Goal: Task Accomplishment & Management: Complete application form

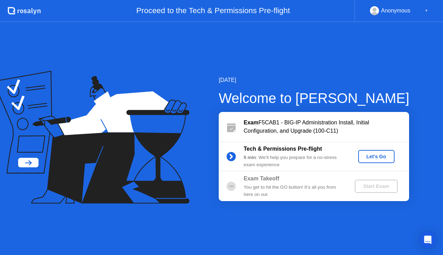
click at [378, 155] on div "Let's Go" at bounding box center [376, 157] width 31 height 6
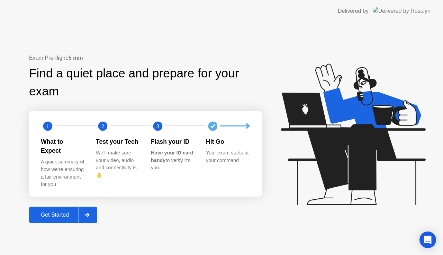
click at [63, 212] on div "Get Started" at bounding box center [54, 215] width 47 height 6
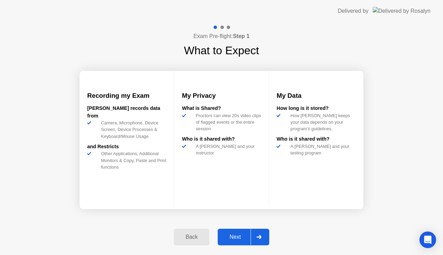
click at [241, 238] on div "Next" at bounding box center [235, 237] width 31 height 6
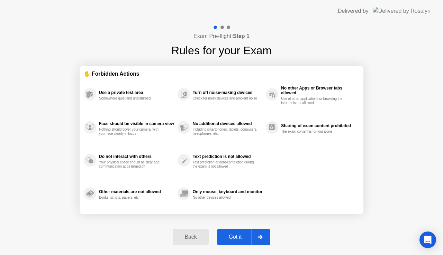
click at [262, 238] on icon at bounding box center [259, 237] width 5 height 4
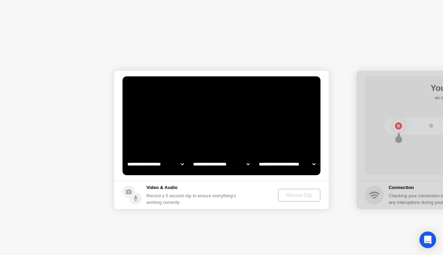
select select "**********"
select select "*******"
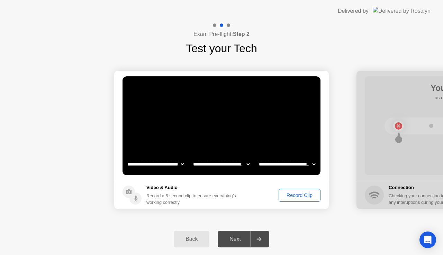
click at [301, 197] on div "Record Clip" at bounding box center [299, 196] width 37 height 6
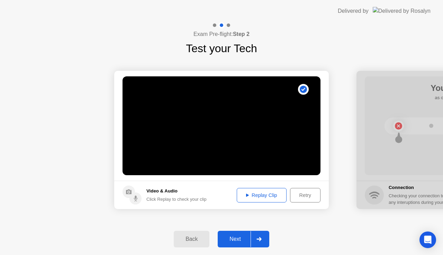
click at [242, 238] on div "Next" at bounding box center [235, 239] width 31 height 6
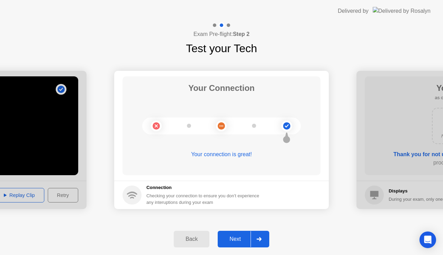
click at [244, 240] on div "Next" at bounding box center [235, 239] width 31 height 6
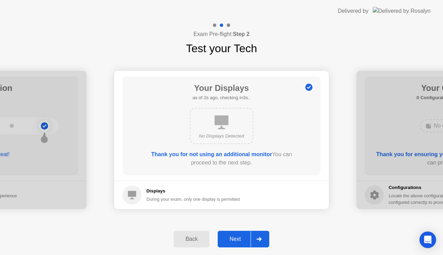
click at [245, 240] on div "Next" at bounding box center [235, 239] width 31 height 6
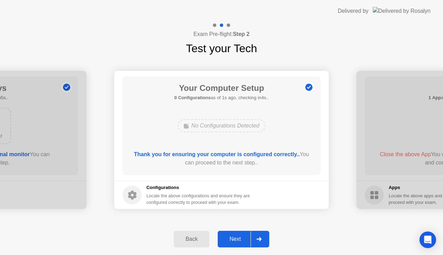
click at [241, 243] on div "Next" at bounding box center [235, 239] width 31 height 6
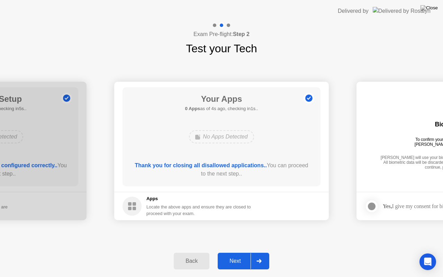
click at [237, 255] on div "Next" at bounding box center [235, 261] width 31 height 6
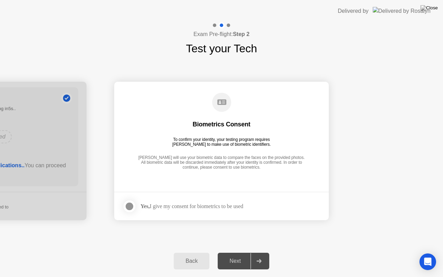
click at [129, 207] on div at bounding box center [129, 206] width 8 height 8
click at [235, 255] on div "Next" at bounding box center [235, 261] width 31 height 6
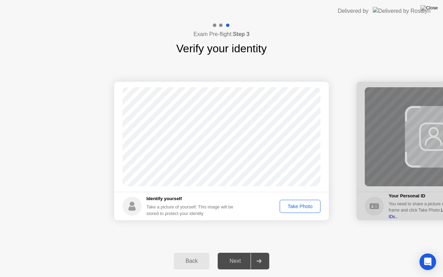
click at [302, 206] on div "Take Photo" at bounding box center [300, 206] width 36 height 6
click at [241, 255] on div "Next" at bounding box center [235, 261] width 31 height 6
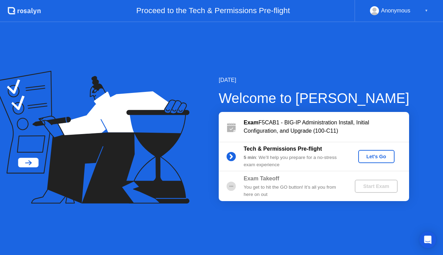
click at [376, 157] on div "Let's Go" at bounding box center [376, 157] width 31 height 6
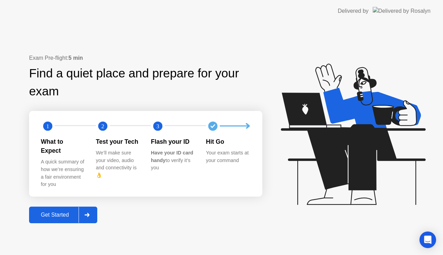
click at [63, 212] on div "Get Started" at bounding box center [54, 215] width 47 height 6
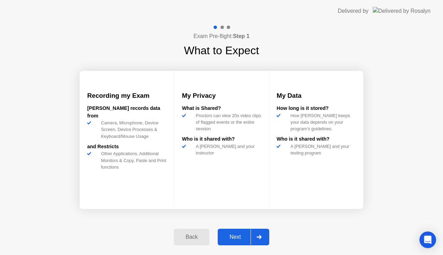
click at [235, 235] on div "Next" at bounding box center [235, 237] width 31 height 6
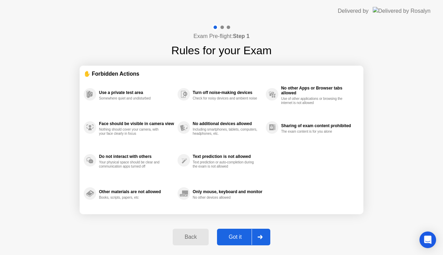
click at [242, 237] on div "Got it" at bounding box center [235, 237] width 33 height 6
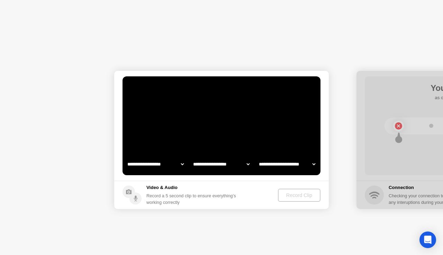
select select "**********"
select select "*******"
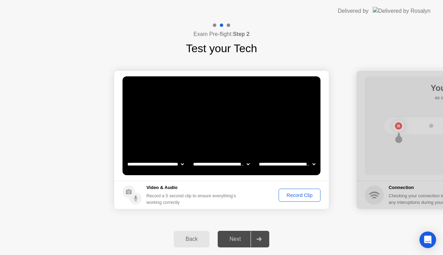
click at [306, 196] on div "Record Clip" at bounding box center [299, 196] width 37 height 6
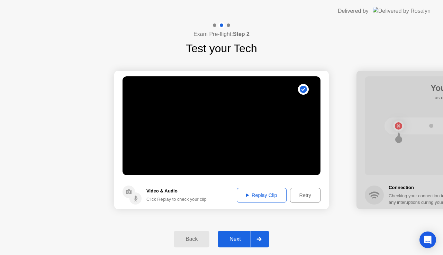
click at [242, 237] on div "Next" at bounding box center [235, 239] width 31 height 6
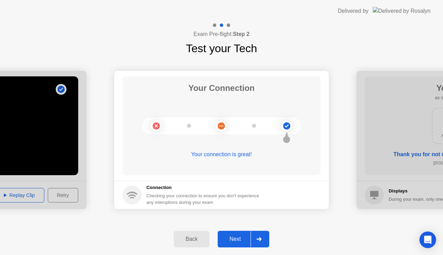
click at [242, 239] on div "Next" at bounding box center [235, 239] width 31 height 6
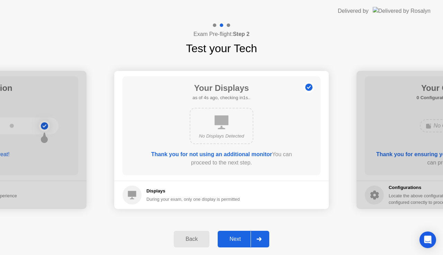
click at [237, 236] on div "Next" at bounding box center [235, 239] width 31 height 6
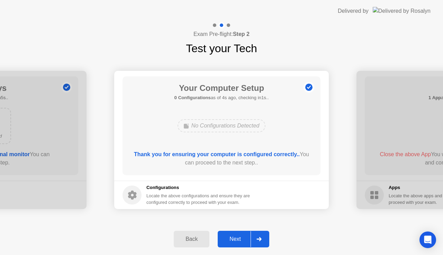
click at [240, 236] on div "Next" at bounding box center [235, 239] width 31 height 6
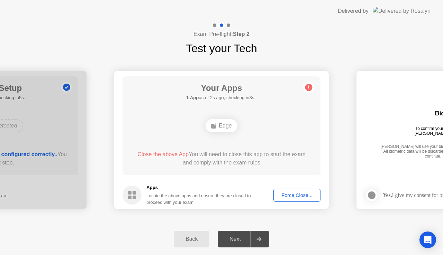
click at [294, 196] on div "Force Close..." at bounding box center [297, 196] width 42 height 6
click at [296, 196] on div "Force Close..." at bounding box center [297, 196] width 42 height 6
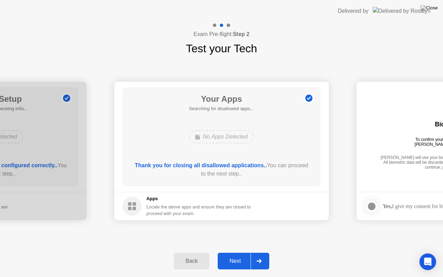
click at [243, 255] on div "Next" at bounding box center [235, 261] width 31 height 6
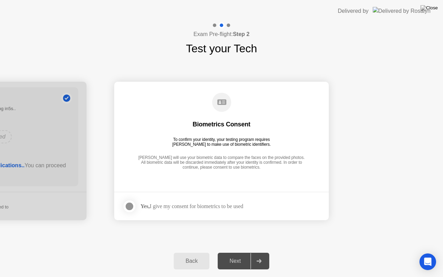
drag, startPoint x: 136, startPoint y: 210, endPoint x: 134, endPoint y: 206, distance: 4.8
click at [134, 206] on label at bounding box center [131, 206] width 18 height 14
click at [232, 255] on div "Next" at bounding box center [235, 261] width 31 height 6
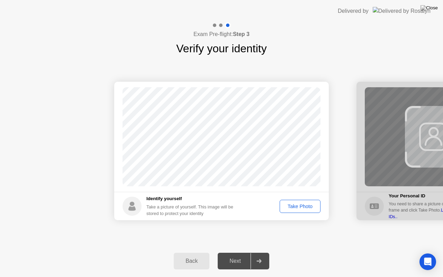
click at [307, 204] on div "Take Photo" at bounding box center [300, 206] width 36 height 6
click at [242, 255] on div "Next" at bounding box center [235, 261] width 31 height 6
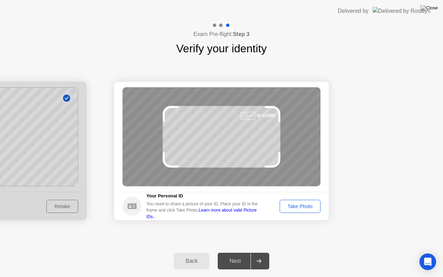
click at [303, 206] on div "Take Photo" at bounding box center [300, 206] width 36 height 6
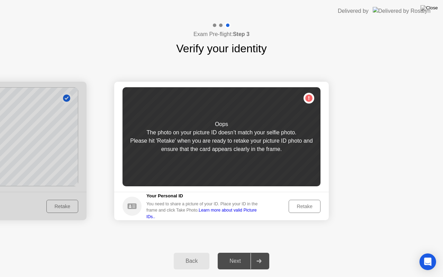
click at [305, 208] on div "Retake" at bounding box center [304, 206] width 27 height 6
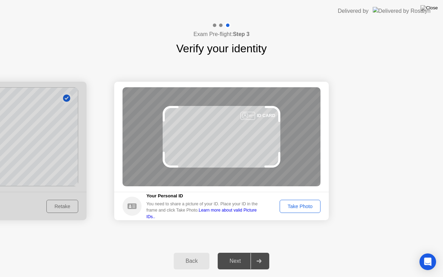
click at [312, 208] on div "Take Photo" at bounding box center [300, 206] width 36 height 6
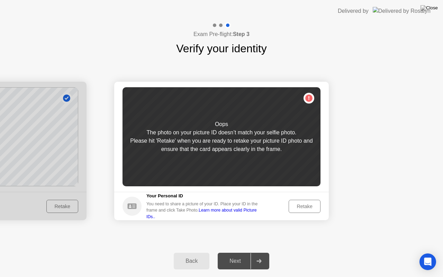
click at [191, 255] on button "Back" at bounding box center [192, 261] width 36 height 17
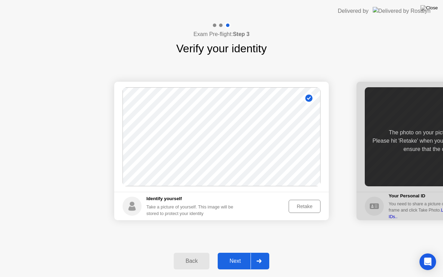
click at [304, 207] on div "Retake" at bounding box center [304, 206] width 27 height 6
click at [296, 206] on div "Take Photo" at bounding box center [300, 206] width 36 height 6
click at [300, 208] on div "Retake" at bounding box center [304, 206] width 27 height 6
click at [301, 208] on div "Take Photo" at bounding box center [300, 206] width 36 height 6
click at [238, 255] on div "Next" at bounding box center [235, 261] width 31 height 6
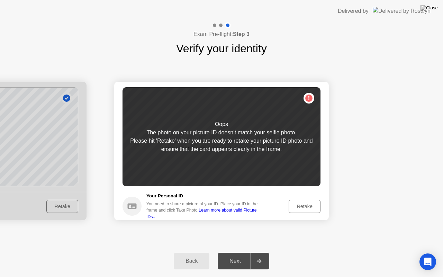
click at [307, 209] on div "Retake" at bounding box center [304, 206] width 27 height 6
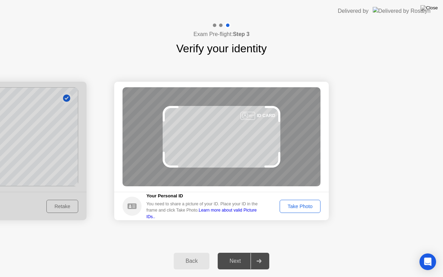
click at [248, 116] on div at bounding box center [247, 116] width 15 height 8
click at [299, 205] on div "Take Photo" at bounding box center [300, 206] width 36 height 6
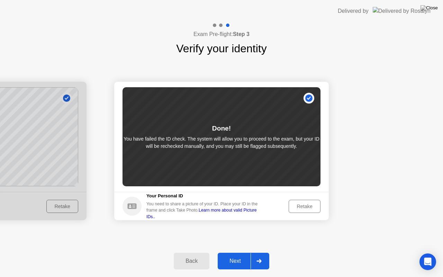
click at [238, 255] on div "Next" at bounding box center [235, 261] width 31 height 6
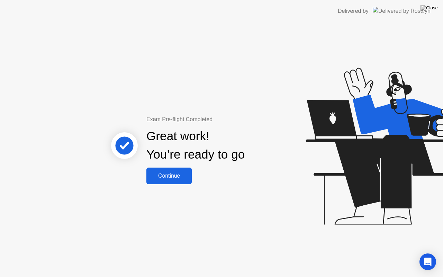
click at [170, 181] on button "Continue" at bounding box center [168, 175] width 45 height 17
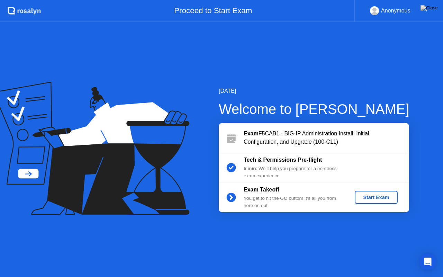
click at [370, 197] on div "Start Exam" at bounding box center [375, 197] width 37 height 6
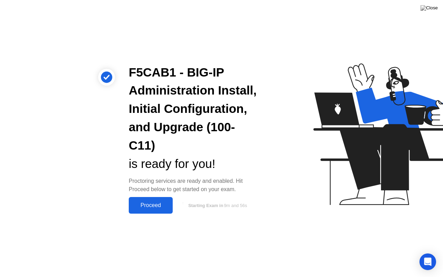
click at [162, 206] on div "Proceed" at bounding box center [151, 205] width 40 height 6
